Goal: Task Accomplishment & Management: Use online tool/utility

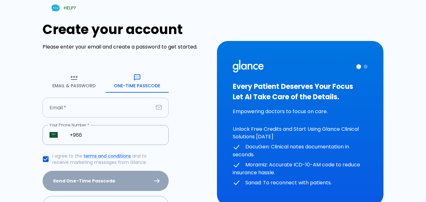
click at [111, 112] on input "Email   *" at bounding box center [98, 108] width 111 height 20
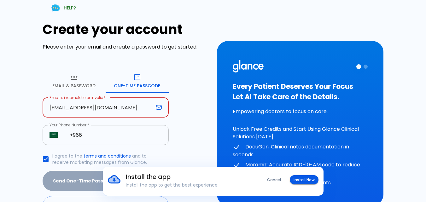
type input "[EMAIL_ADDRESS][DOMAIN_NAME]"
click at [91, 134] on input "+966" at bounding box center [116, 135] width 106 height 20
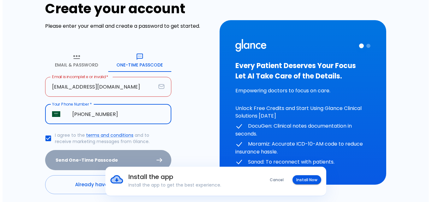
scroll to position [44, 0]
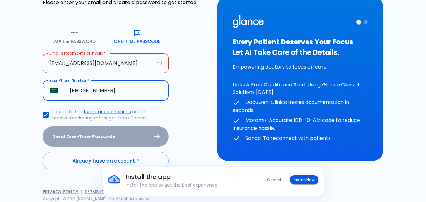
type input "[PHONE_NUMBER]"
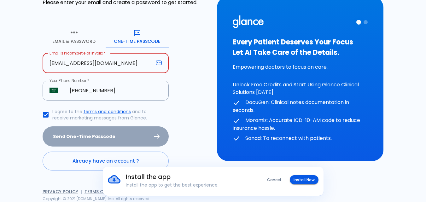
click at [51, 63] on input "[EMAIL_ADDRESS][DOMAIN_NAME]" at bounding box center [98, 63] width 111 height 20
click at [187, 85] on div "Create your account Please enter your email and create a password to get starte…" at bounding box center [126, 73] width 167 height 193
click at [121, 61] on input "[EMAIL_ADDRESS][DOMAIN_NAME]" at bounding box center [98, 63] width 111 height 20
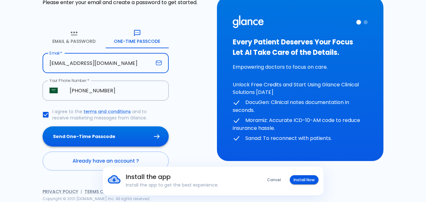
type input "[EMAIL_ADDRESS][DOMAIN_NAME]"
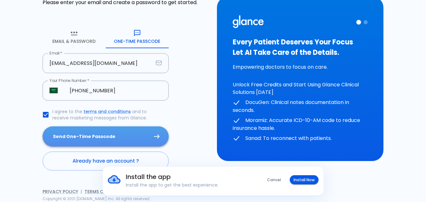
click at [82, 137] on button "Send One-Time Passcode" at bounding box center [106, 137] width 126 height 21
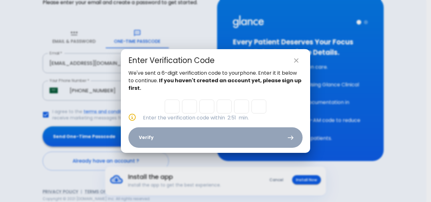
type input "2"
type input "9"
type input "2"
type input "1"
type input "3"
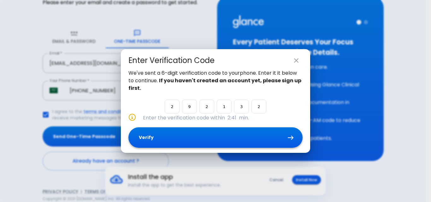
type input "2"
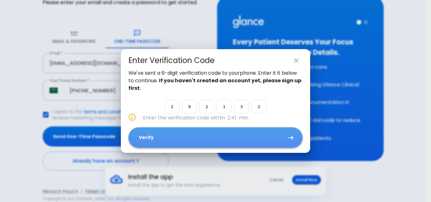
click at [159, 135] on button "Verify" at bounding box center [215, 137] width 174 height 21
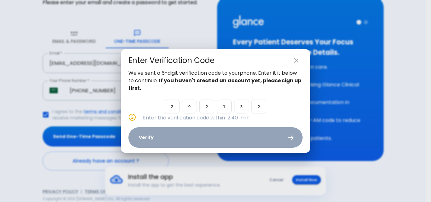
scroll to position [0, 0]
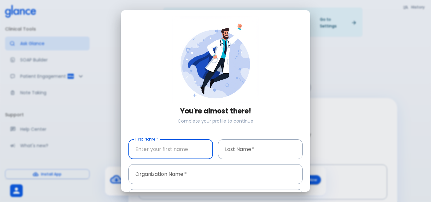
click at [161, 153] on input "First Name   *" at bounding box center [170, 149] width 85 height 20
type input "shima"
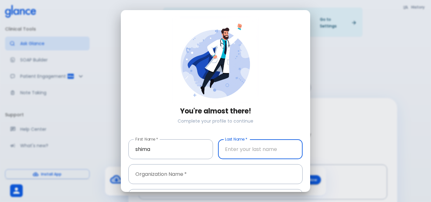
click at [246, 148] on input "Last Name   *" at bounding box center [260, 149] width 85 height 20
type input "[PERSON_NAME]"
click at [182, 173] on input "Organization Name   *" at bounding box center [215, 174] width 174 height 20
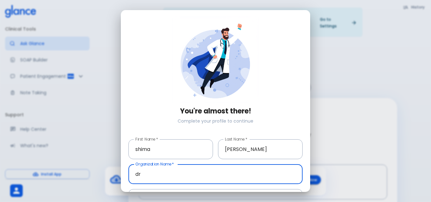
type input "d"
type input "D"
type input "s"
click at [162, 172] on input "[PERSON_NAME] hospitals" at bounding box center [215, 174] width 174 height 20
click at [156, 173] on input "[PERSON_NAME] hospitals" at bounding box center [215, 174] width 174 height 20
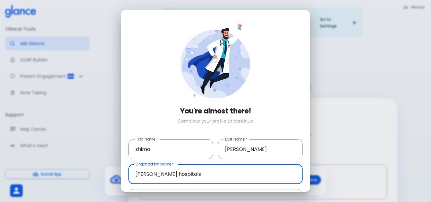
click at [162, 172] on input "[PERSON_NAME] hospitals" at bounding box center [215, 174] width 174 height 20
click at [202, 172] on input "[PERSON_NAME] hospitals" at bounding box center [215, 174] width 174 height 20
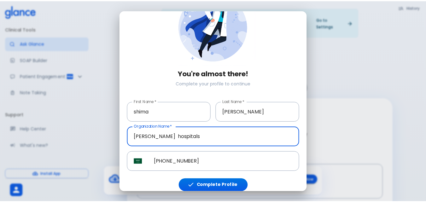
scroll to position [41, 0]
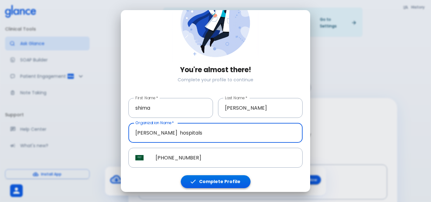
type input "[PERSON_NAME] hospitals"
click at [217, 180] on button "Complete Profile" at bounding box center [216, 181] width 70 height 13
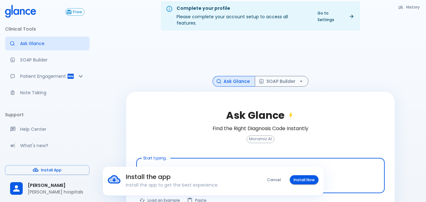
scroll to position [15, 0]
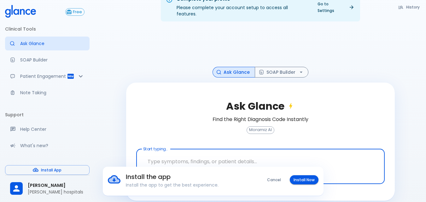
click at [283, 178] on button "Cancel" at bounding box center [273, 179] width 21 height 9
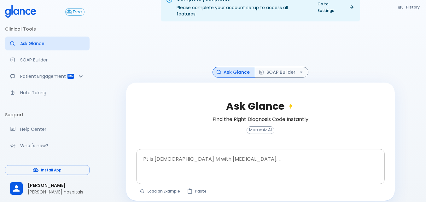
click at [197, 153] on textarea "Pt is [DEMOGRAPHIC_DATA] M with [MEDICAL_DATA], ..." at bounding box center [261, 162] width 240 height 20
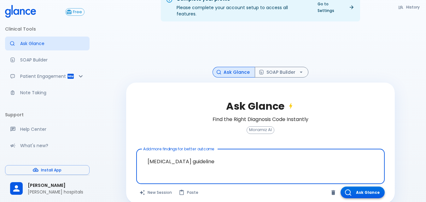
type textarea "[MEDICAL_DATA] guideline"
click at [373, 187] on button "Ask Glance" at bounding box center [363, 193] width 44 height 12
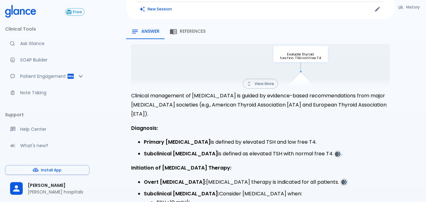
scroll to position [79, 0]
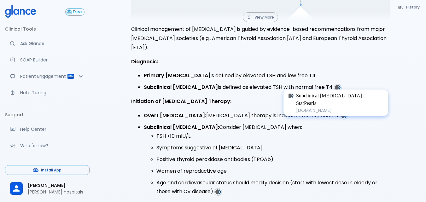
click at [336, 85] on img at bounding box center [338, 88] width 6 height 6
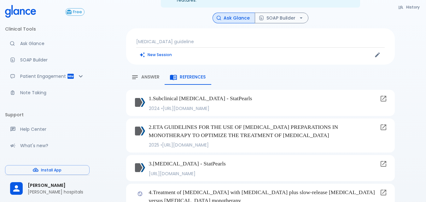
scroll to position [57, 0]
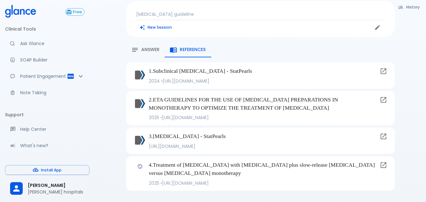
click at [138, 70] on img at bounding box center [140, 75] width 10 height 10
click at [385, 96] on icon at bounding box center [384, 100] width 8 height 8
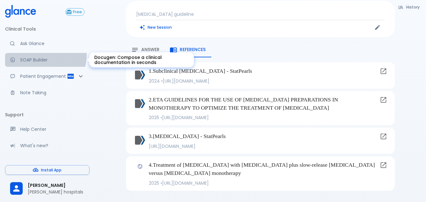
click at [38, 54] on link "SOAP Builder" at bounding box center [47, 60] width 85 height 14
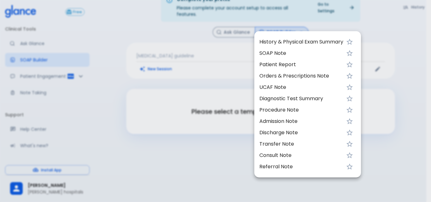
click at [147, 91] on div at bounding box center [215, 101] width 431 height 202
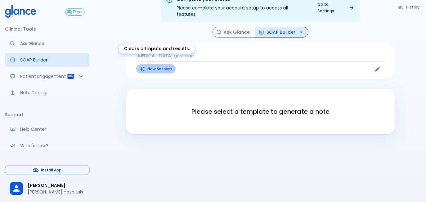
click at [159, 64] on button "New Session" at bounding box center [155, 68] width 39 height 9
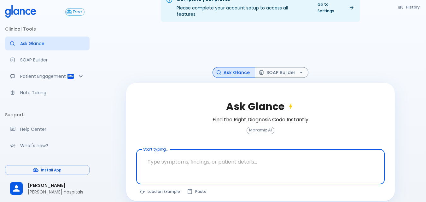
click at [172, 156] on textarea "Start typing..." at bounding box center [261, 162] width 240 height 20
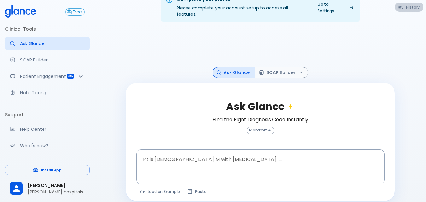
click at [408, 7] on button "History" at bounding box center [409, 7] width 29 height 9
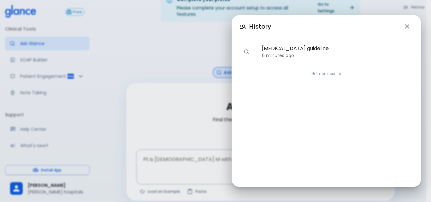
drag, startPoint x: 186, startPoint y: 119, endPoint x: 202, endPoint y: 115, distance: 16.3
click at [186, 118] on div "History [MEDICAL_DATA] guideline 6 minutes ago No more results" at bounding box center [215, 101] width 431 height 202
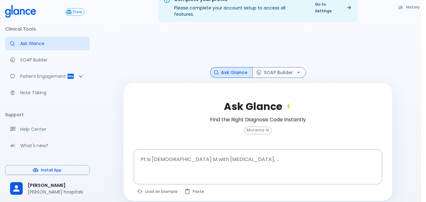
drag, startPoint x: 280, startPoint y: 104, endPoint x: 273, endPoint y: 106, distance: 6.7
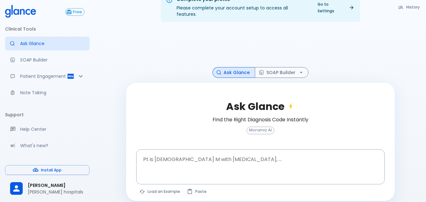
drag, startPoint x: 273, startPoint y: 106, endPoint x: 206, endPoint y: 134, distance: 72.7
click at [214, 152] on textarea "Pt is [DEMOGRAPHIC_DATA] M with [MEDICAL_DATA], ..." at bounding box center [261, 162] width 240 height 20
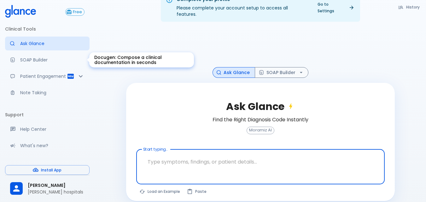
click at [51, 58] on p "SOAP Builder" at bounding box center [52, 60] width 64 height 6
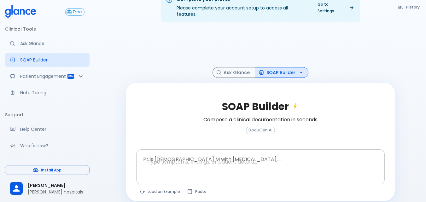
scroll to position [15, 0]
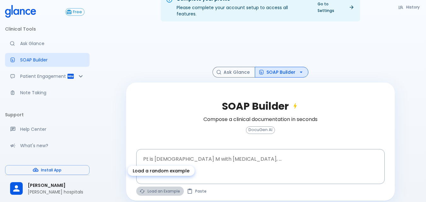
click at [170, 187] on button "Load an Example" at bounding box center [160, 191] width 48 height 9
type textarea "30F, weight loss, [MEDICAL_DATA], [MEDICAL_DATA], HR 121, [MEDICAL_DATA], TSH u…"
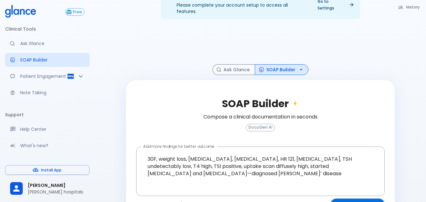
scroll to position [32, 0]
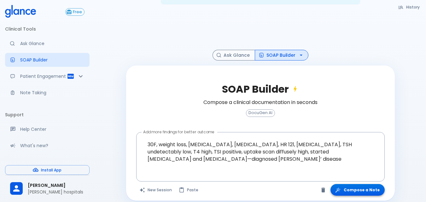
click at [378, 184] on button "Compose a Note" at bounding box center [358, 190] width 54 height 12
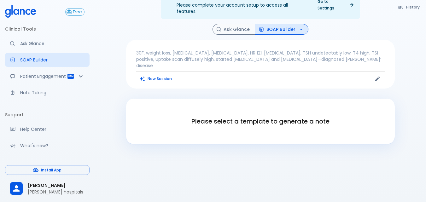
scroll to position [15, 0]
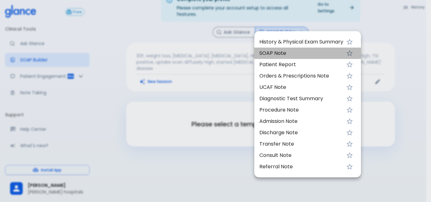
click at [302, 51] on span "SOAP Note" at bounding box center [301, 54] width 84 height 8
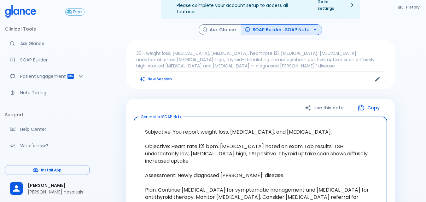
scroll to position [15, 0]
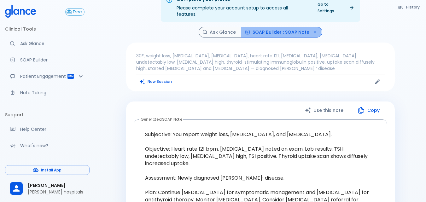
click at [277, 27] on button "SOAP Builder : SOAP Note" at bounding box center [281, 32] width 81 height 11
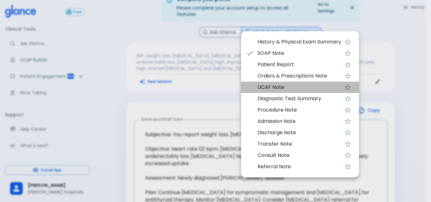
click at [280, 88] on span "UCAF Note" at bounding box center [299, 88] width 84 height 8
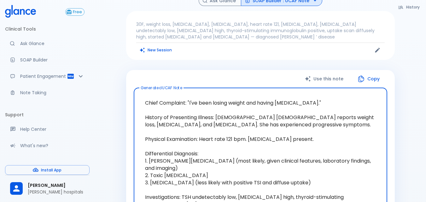
scroll to position [15, 0]
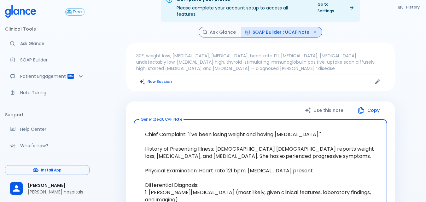
click at [295, 27] on button "SOAP Builder : UCAF Note" at bounding box center [281, 32] width 81 height 11
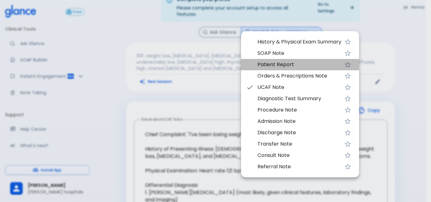
click at [284, 63] on span "Patient Report" at bounding box center [299, 65] width 84 height 8
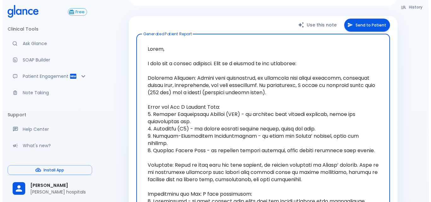
scroll to position [110, 0]
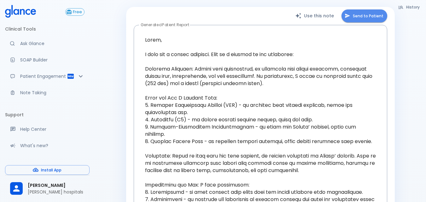
click at [375, 9] on button "Send to Patient" at bounding box center [365, 15] width 46 height 13
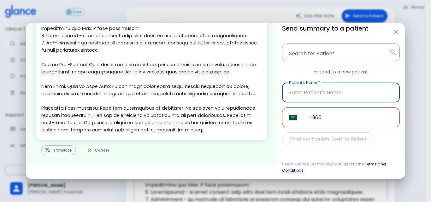
scroll to position [159, 0]
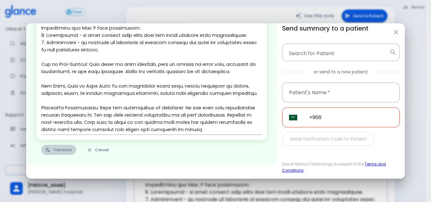
click at [53, 155] on button "Translate" at bounding box center [58, 150] width 35 height 10
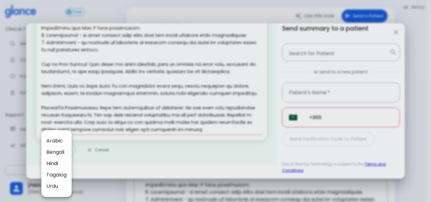
click at [61, 140] on span "Arabic" at bounding box center [56, 141] width 20 height 8
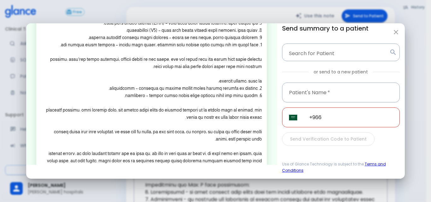
scroll to position [123, 0]
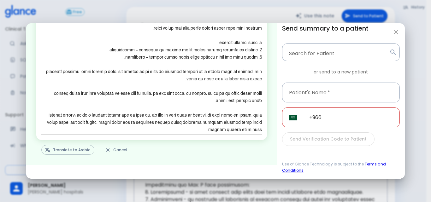
click at [121, 149] on button "Cancel" at bounding box center [116, 150] width 29 height 10
type textarea "Lorem, I dolo sit a consec adipisci. Elit se d eiusmod te inc utlaboree: Dolore…"
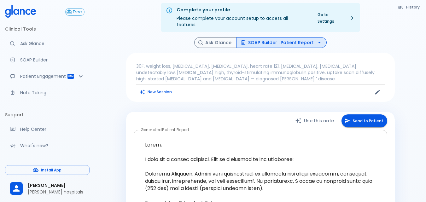
scroll to position [0, 0]
